Goal: Information Seeking & Learning: Learn about a topic

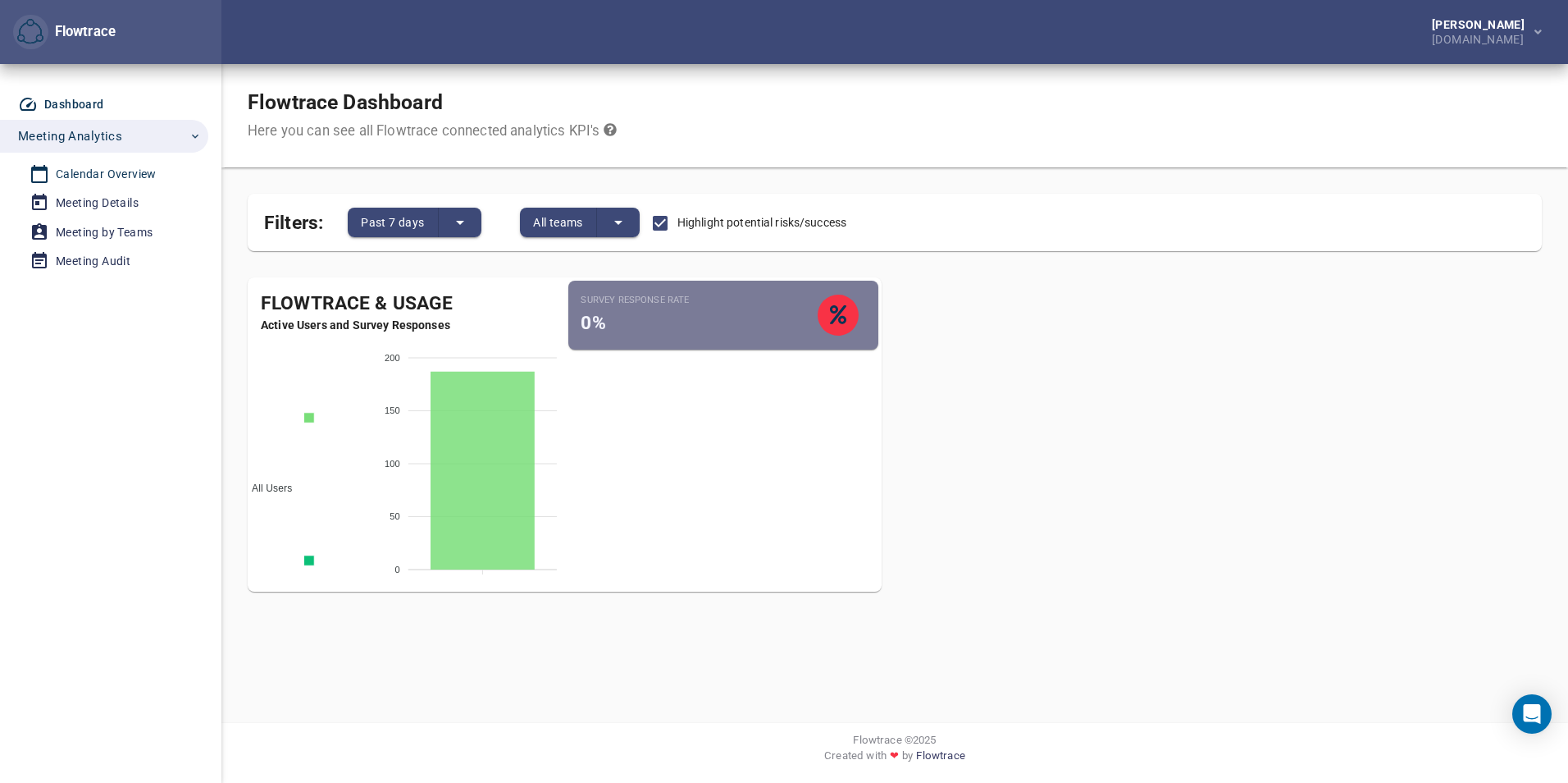
click at [80, 172] on div "Calendar Overview" at bounding box center [105, 174] width 101 height 21
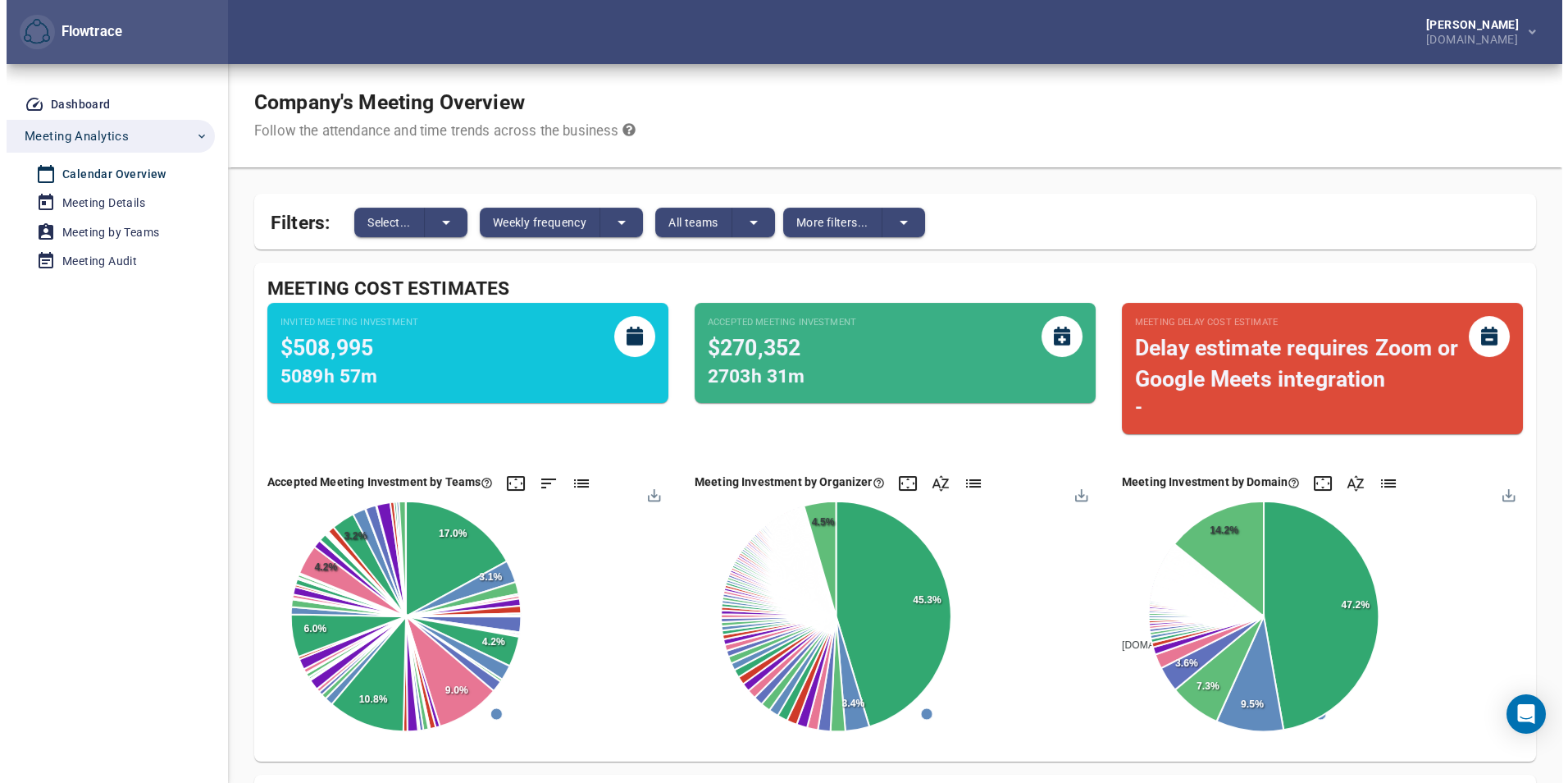
scroll to position [82, 0]
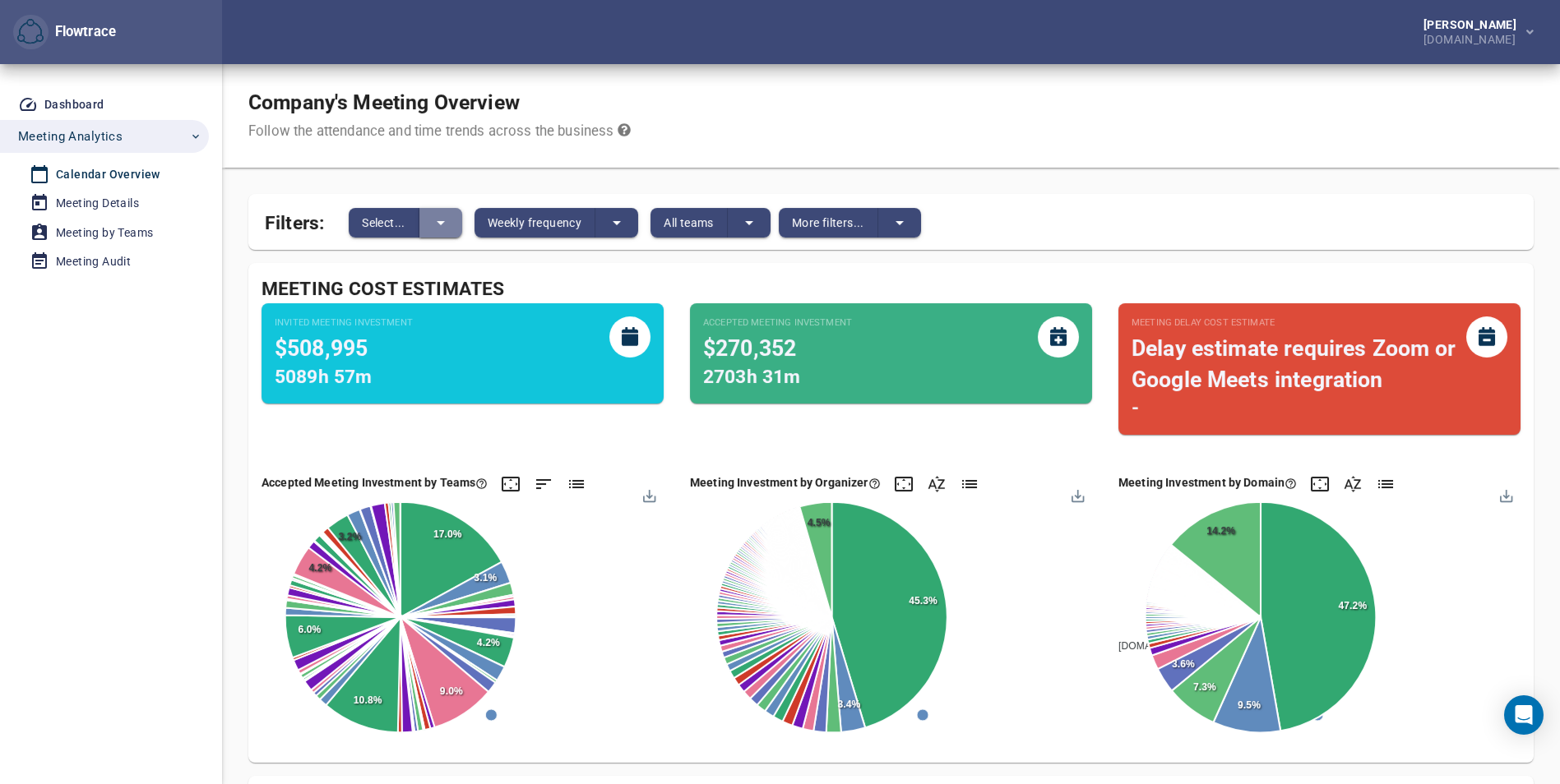
click at [443, 225] on icon "split button" at bounding box center [441, 223] width 20 height 20
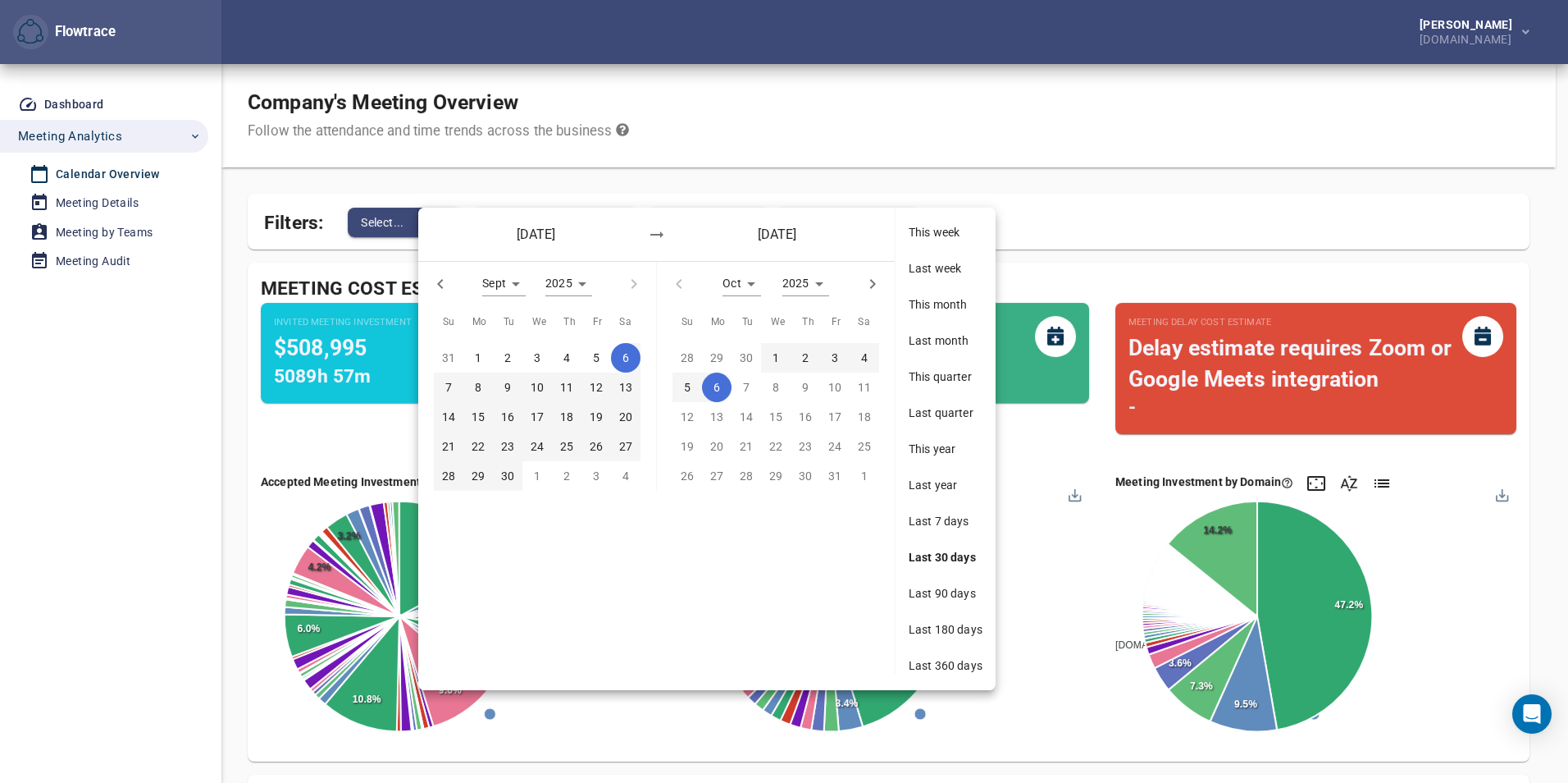
click at [442, 225] on div "[DATE] [DATE]" at bounding box center [657, 234] width 476 height 54
click at [457, 198] on div at bounding box center [784, 392] width 1568 height 783
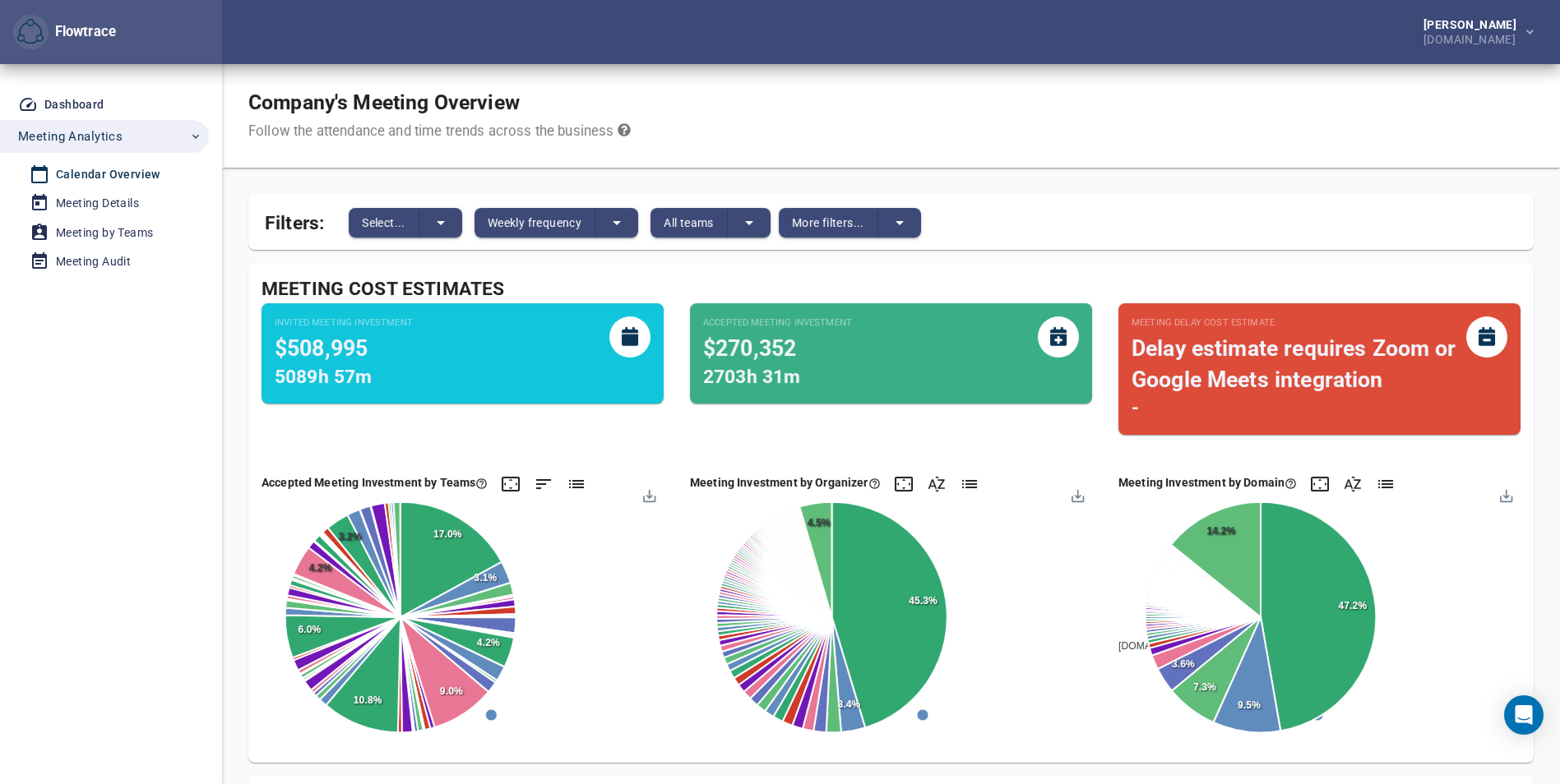
click at [746, 240] on div "Filters: Select... Weekly frequency All teams More filters..." at bounding box center [891, 221] width 1285 height 56
click at [744, 231] on icon "split button" at bounding box center [749, 223] width 20 height 20
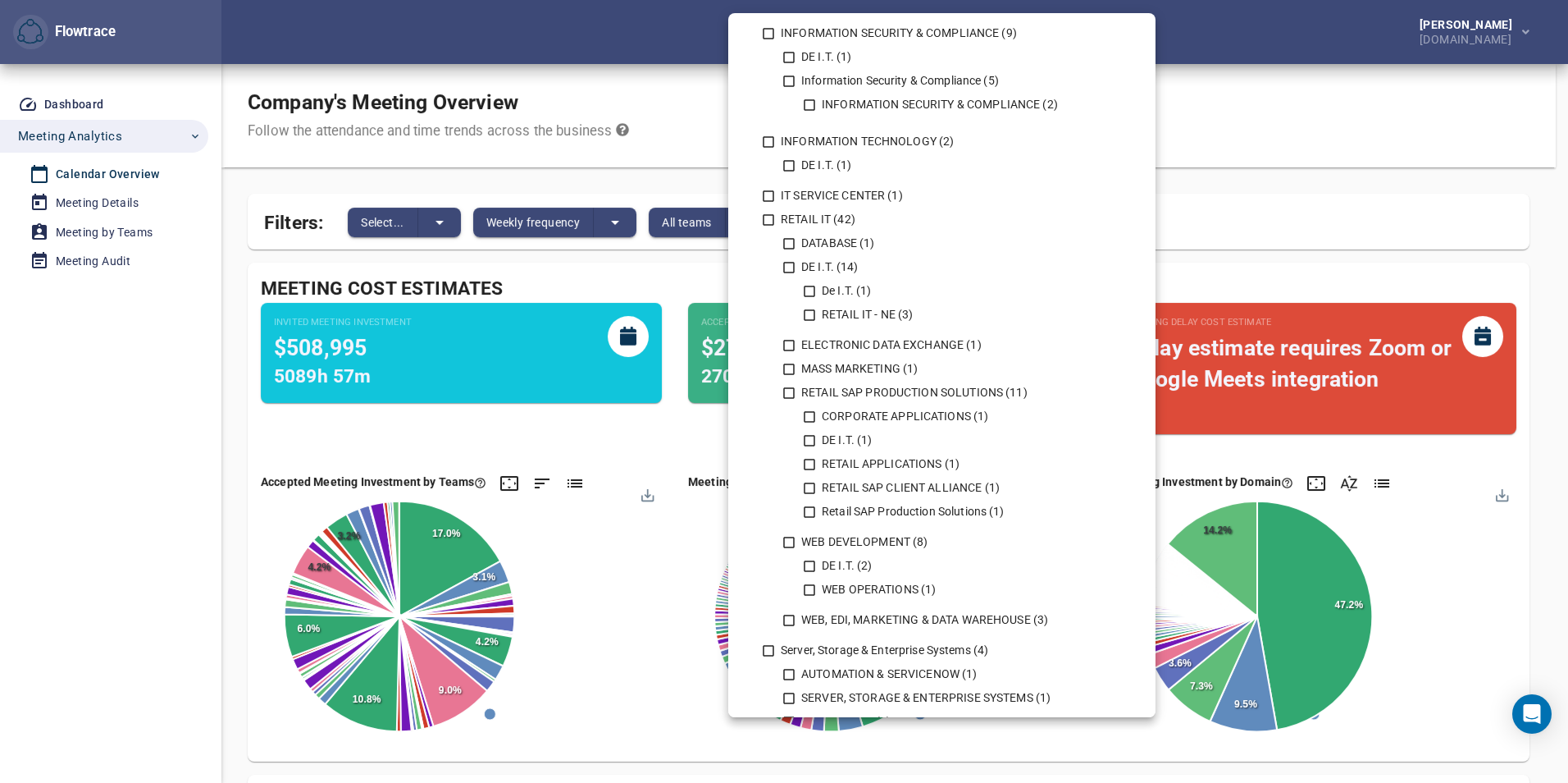
scroll to position [985, 0]
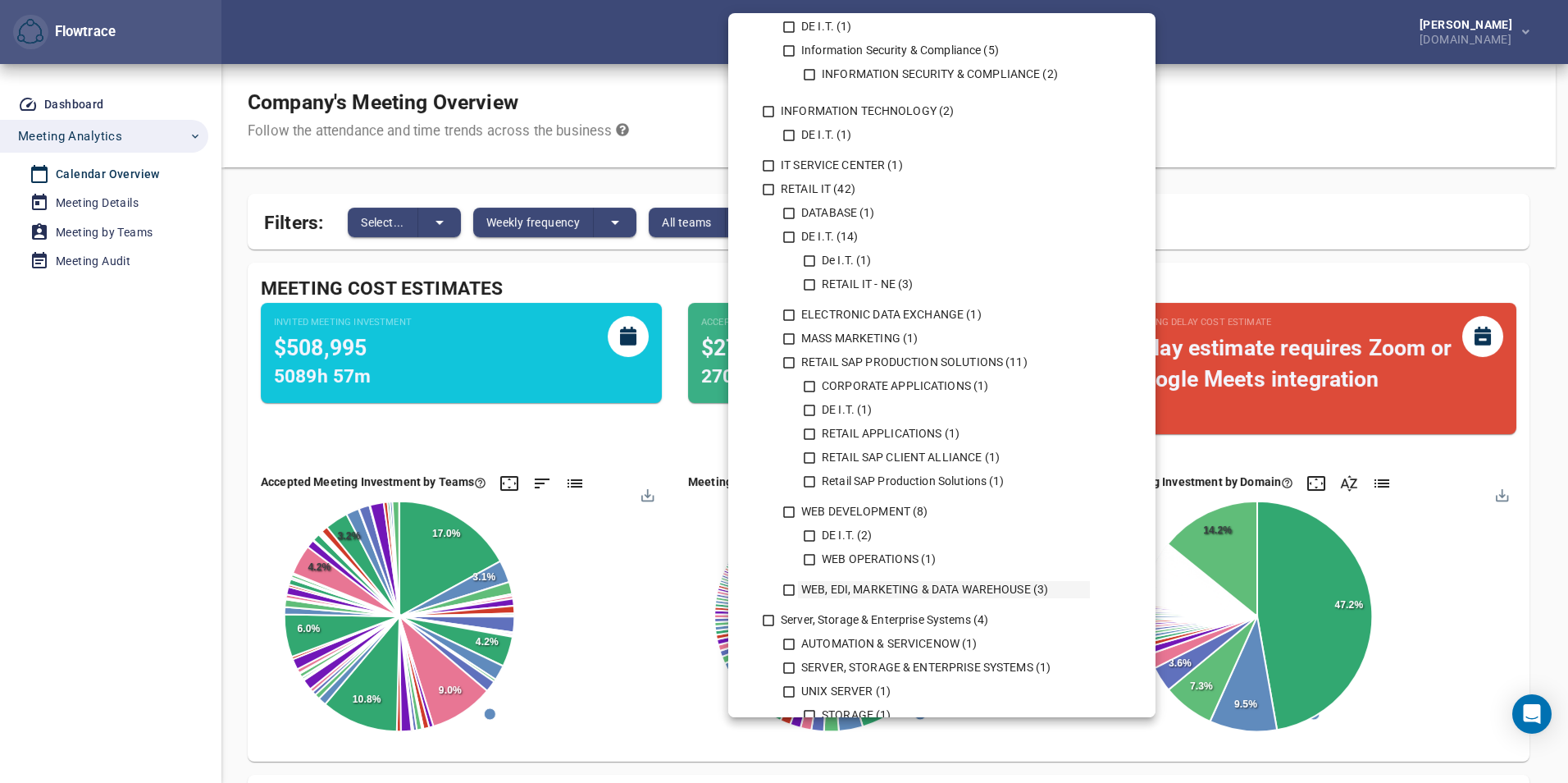
click at [791, 590] on icon at bounding box center [788, 590] width 15 height 15
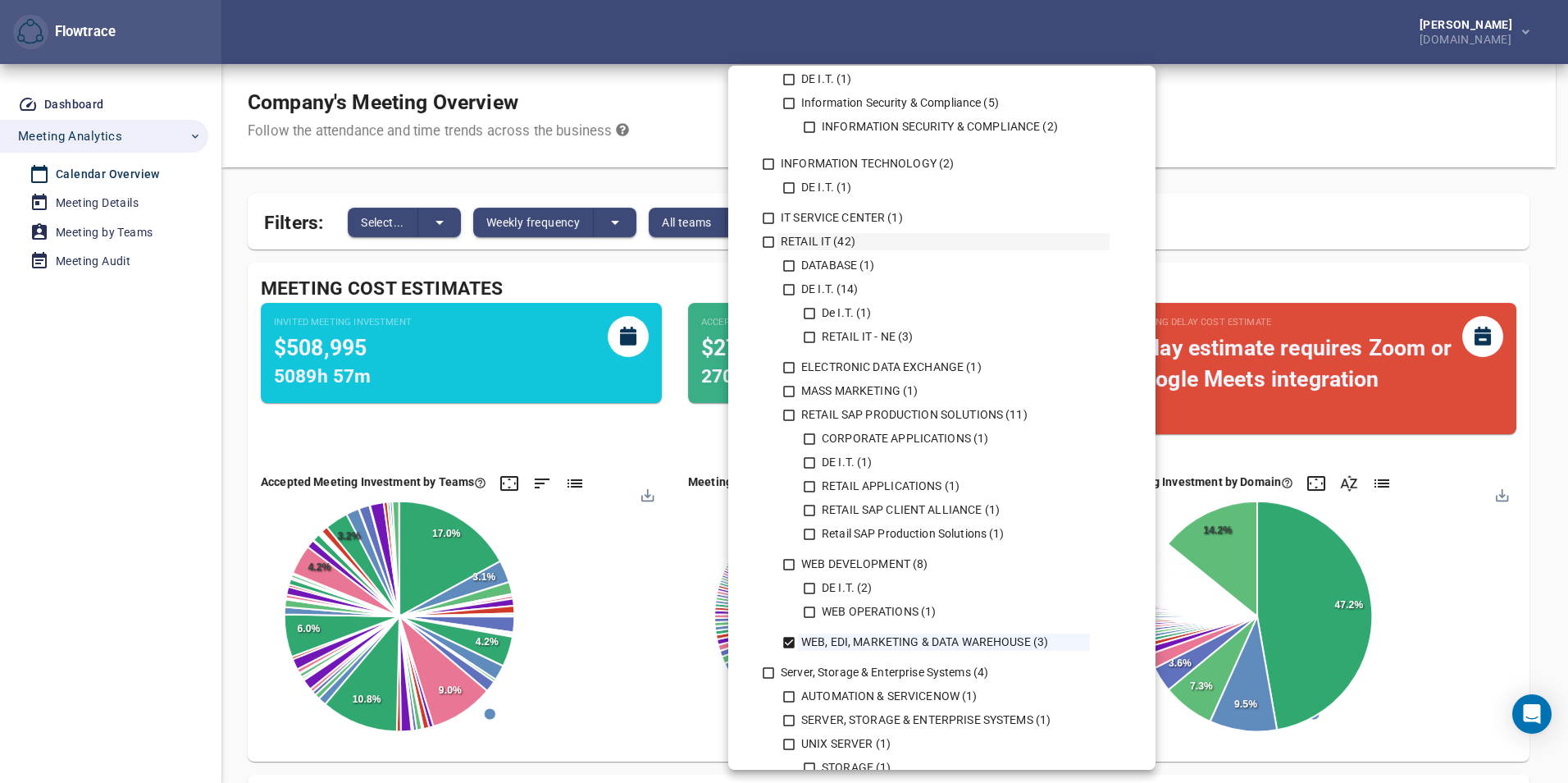
click at [766, 245] on icon at bounding box center [768, 241] width 15 height 15
click at [790, 639] on icon at bounding box center [789, 642] width 12 height 12
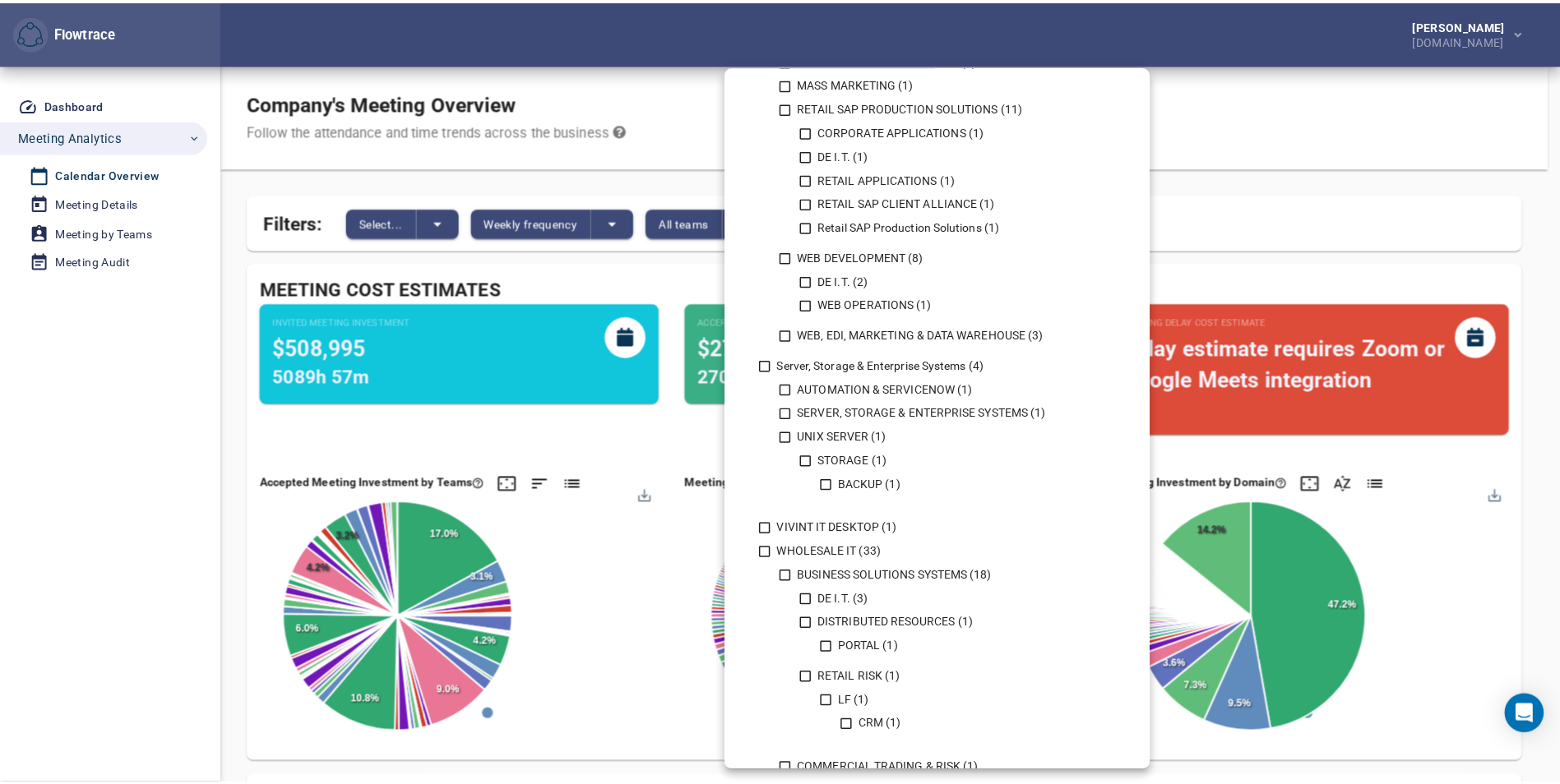
scroll to position [1522, 0]
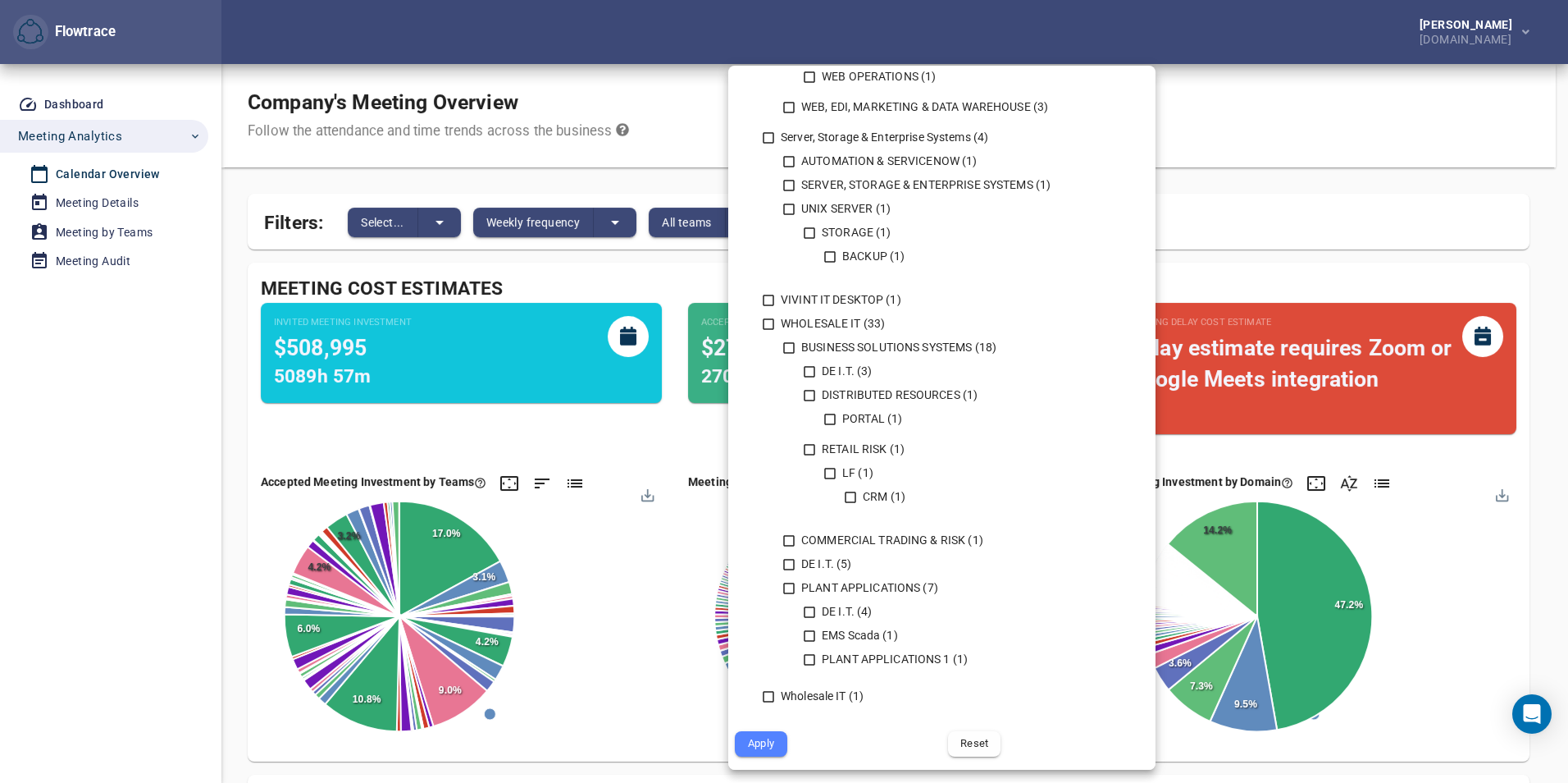
click at [759, 739] on span "Apply" at bounding box center [761, 743] width 29 height 19
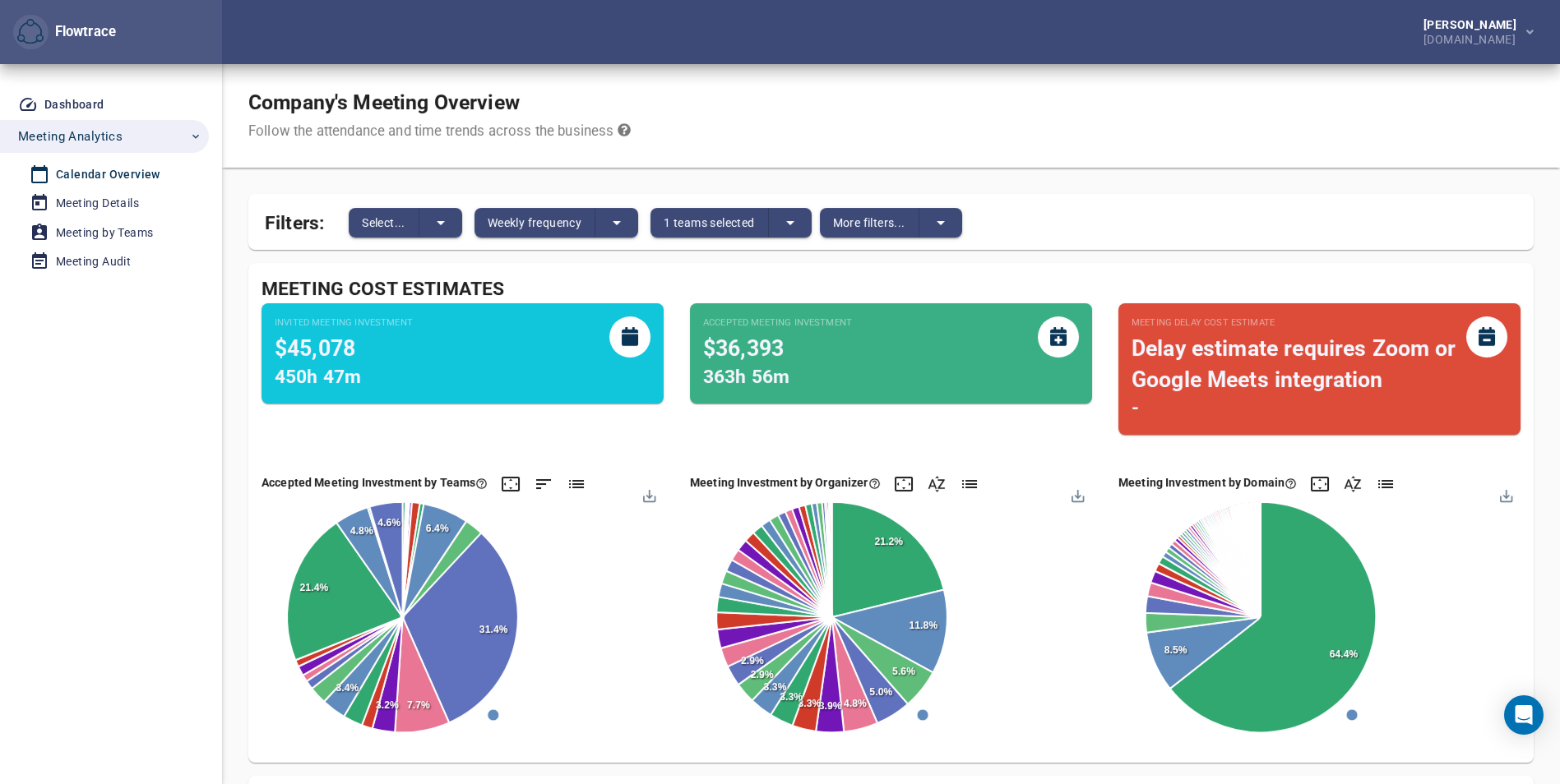
click at [94, 175] on div "Calendar Overview" at bounding box center [108, 174] width 105 height 21
click at [77, 200] on div "Meeting Details" at bounding box center [97, 203] width 83 height 21
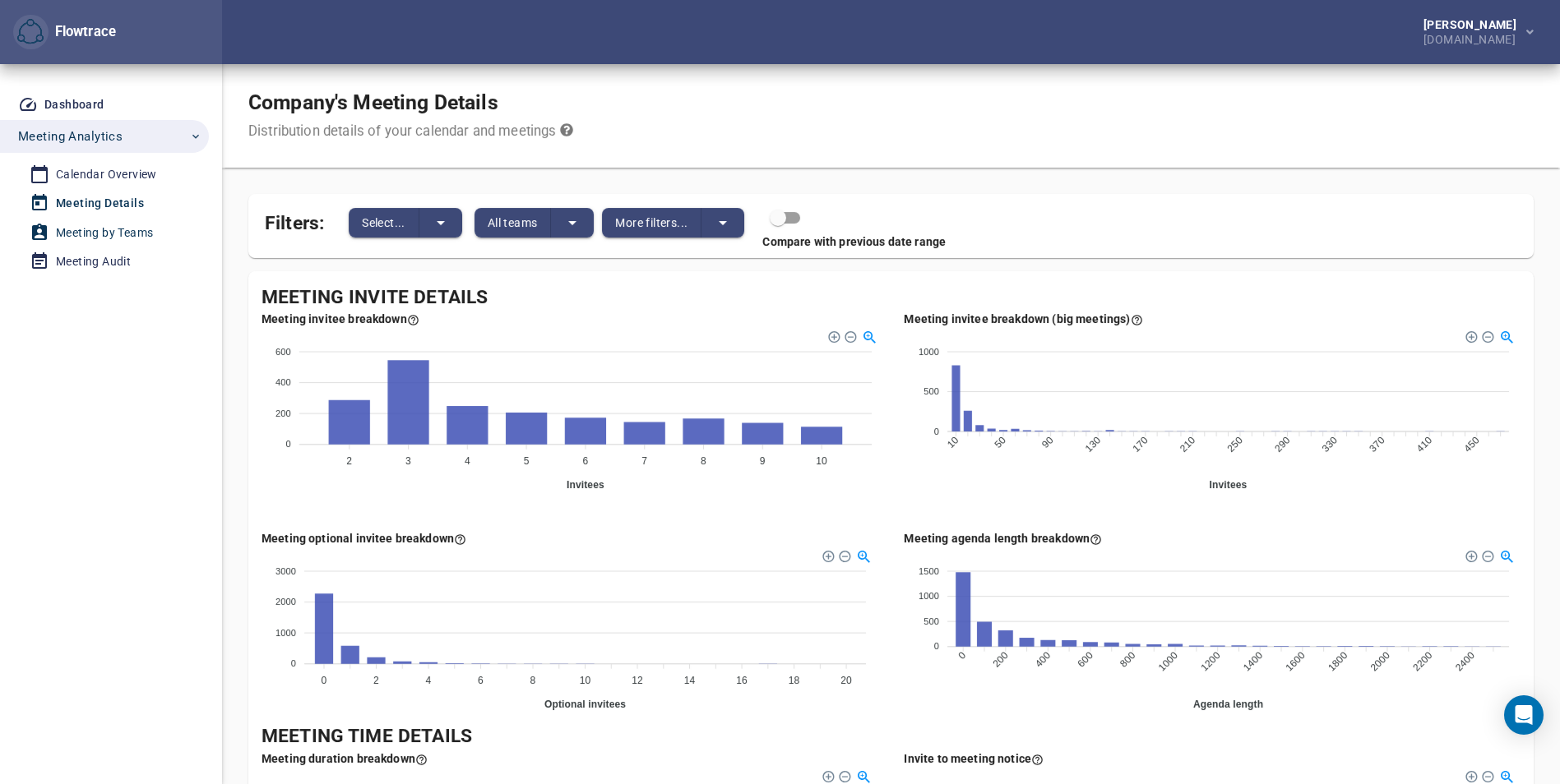
click at [91, 231] on div "Meeting by Teams" at bounding box center [104, 233] width 97 height 21
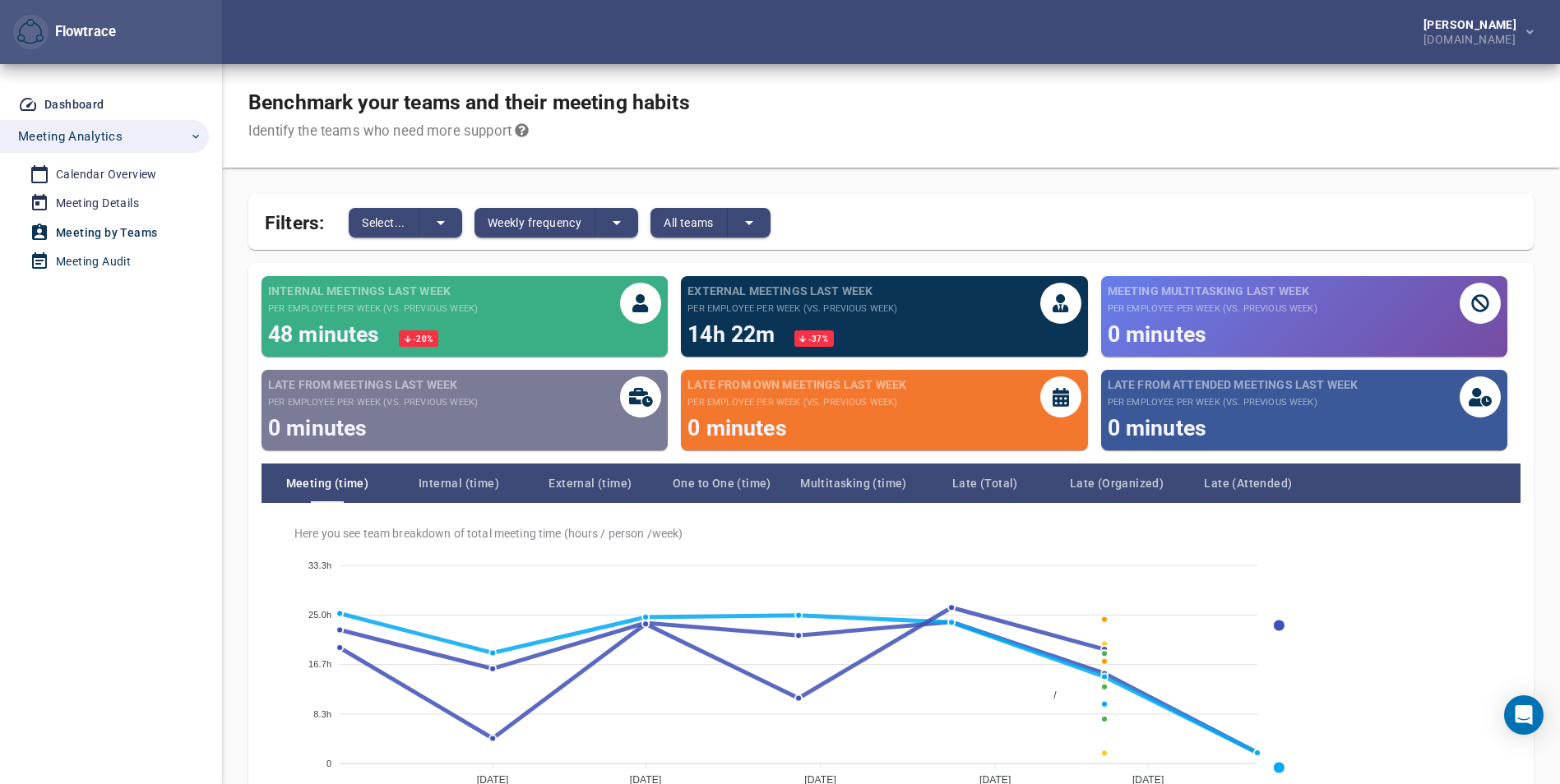
click at [98, 255] on div "Meeting Audit" at bounding box center [93, 261] width 75 height 21
